Goal: Check status: Check status

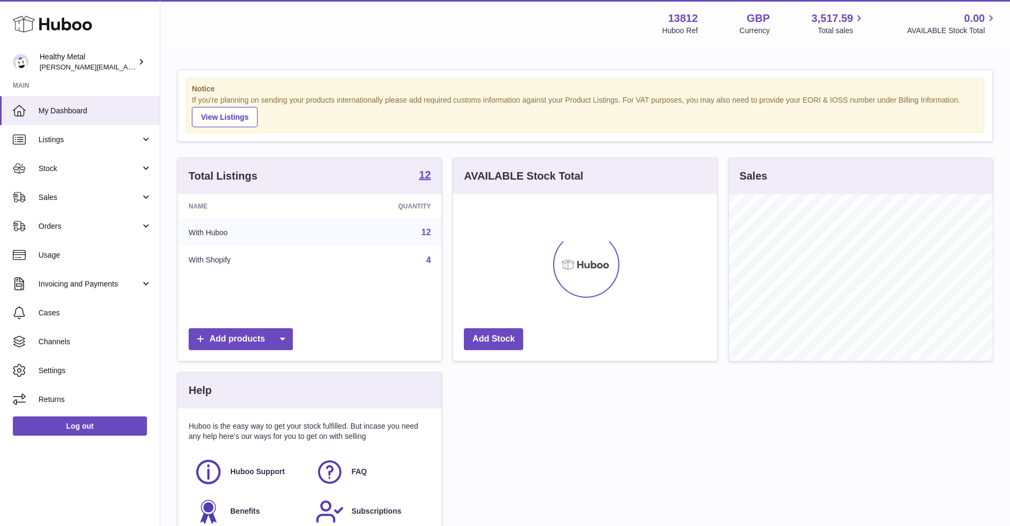
scroll to position [166, 263]
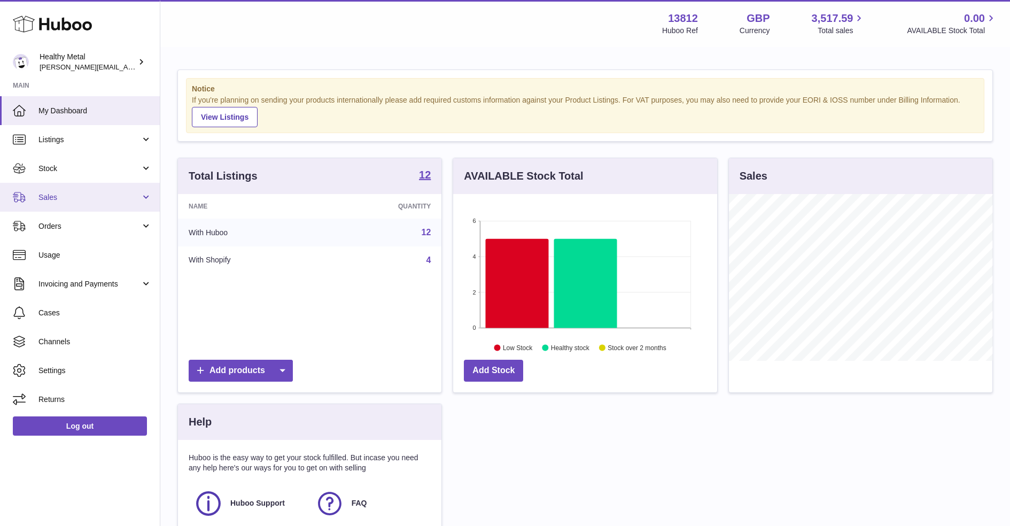
click at [111, 193] on span "Sales" at bounding box center [89, 197] width 102 height 10
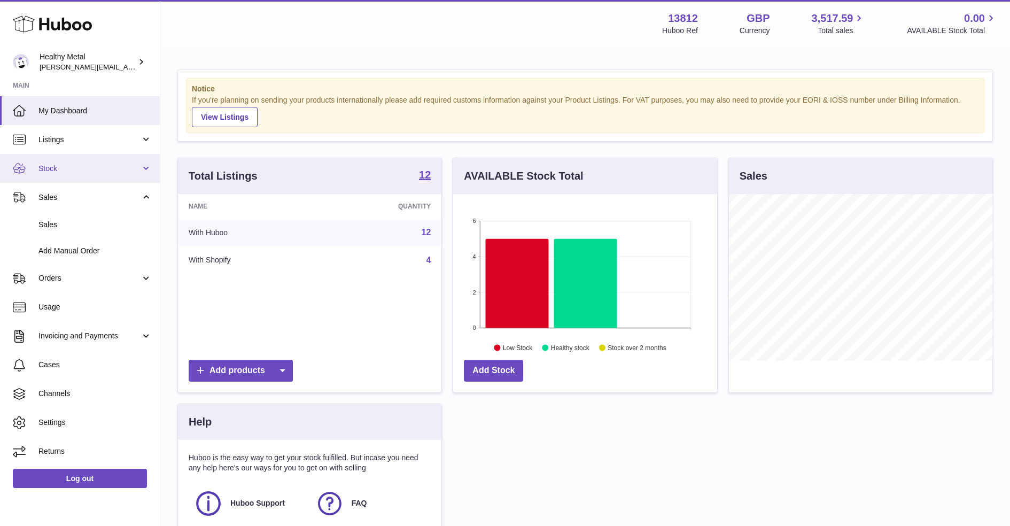
click at [94, 173] on link "Stock" at bounding box center [80, 168] width 160 height 29
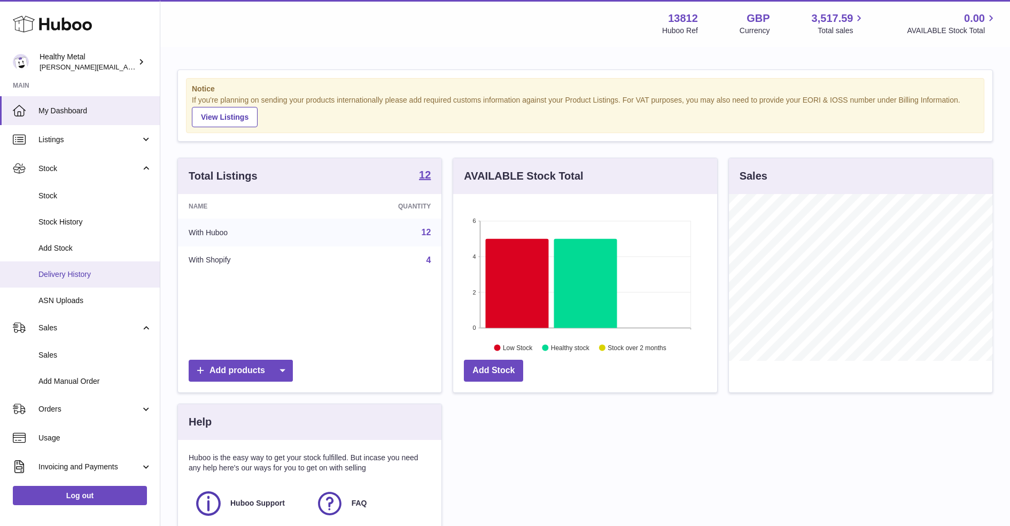
click at [76, 284] on link "Delivery History" at bounding box center [80, 274] width 160 height 26
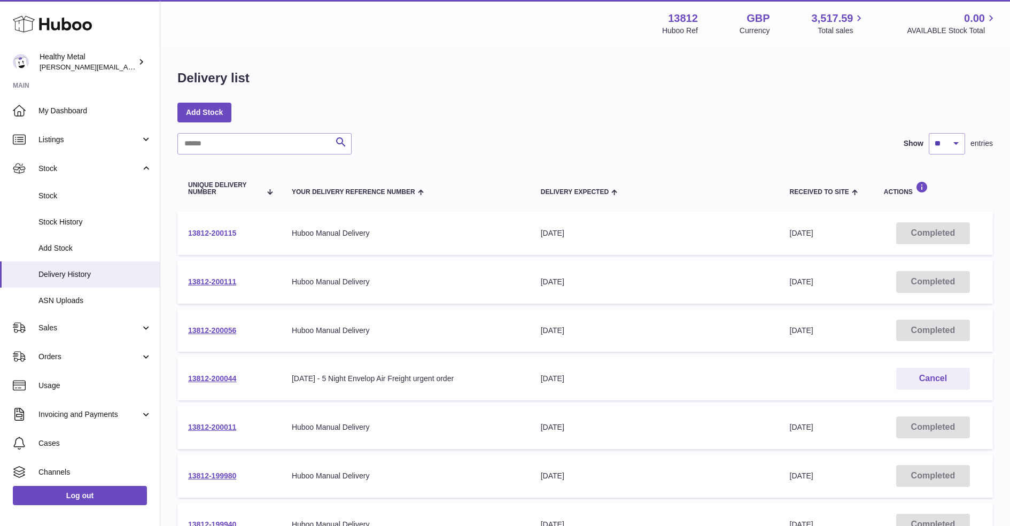
click at [211, 233] on link "13812-200115" at bounding box center [212, 233] width 48 height 9
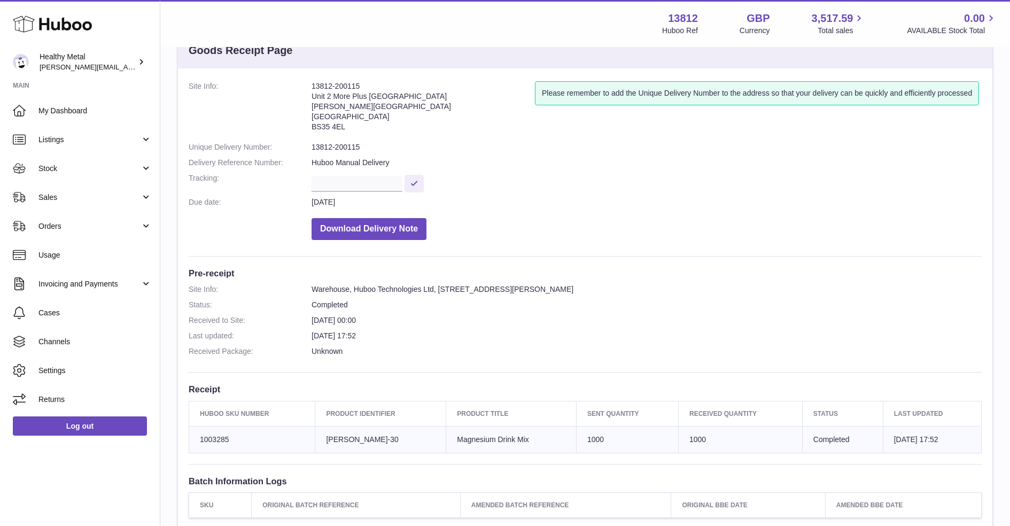
scroll to position [34, 0]
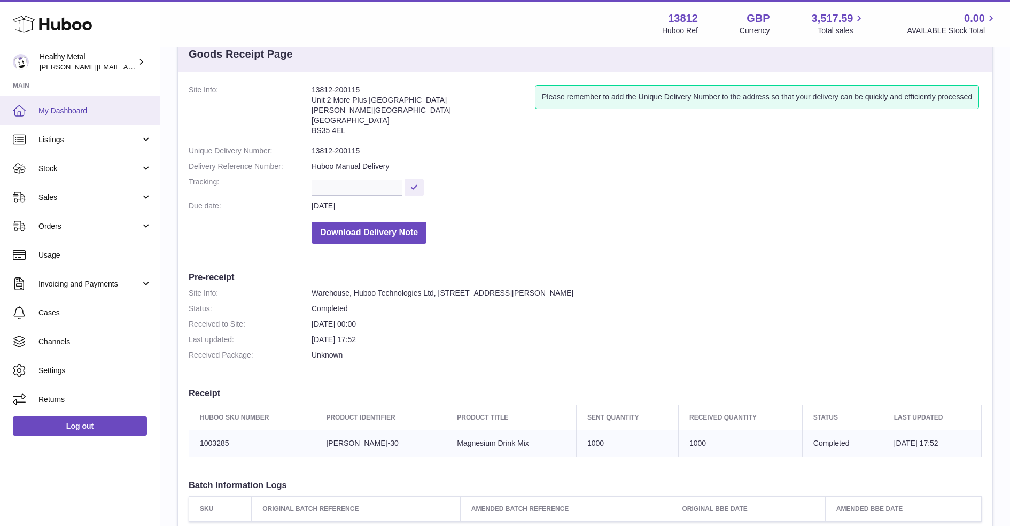
click at [74, 107] on span "My Dashboard" at bounding box center [94, 111] width 113 height 10
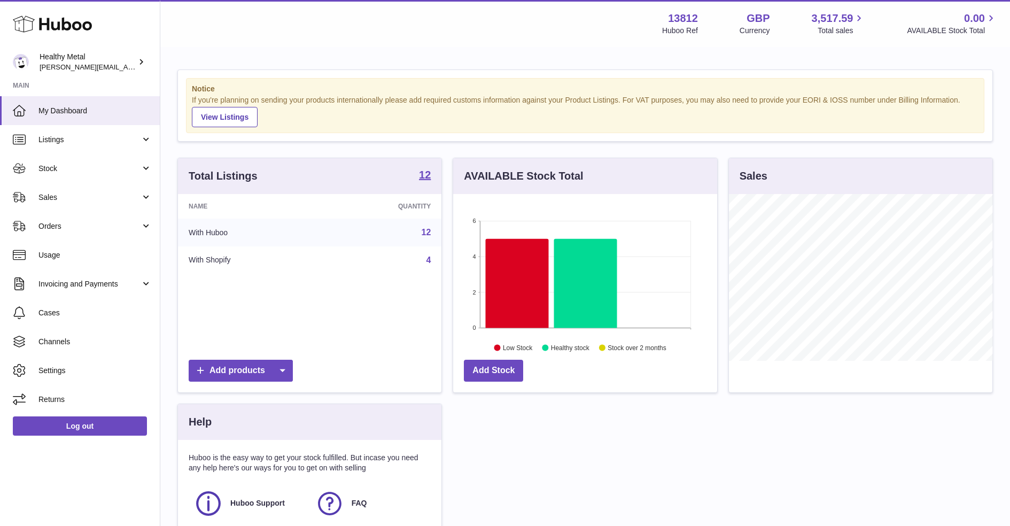
scroll to position [166, 263]
